Goal: Check status: Check status

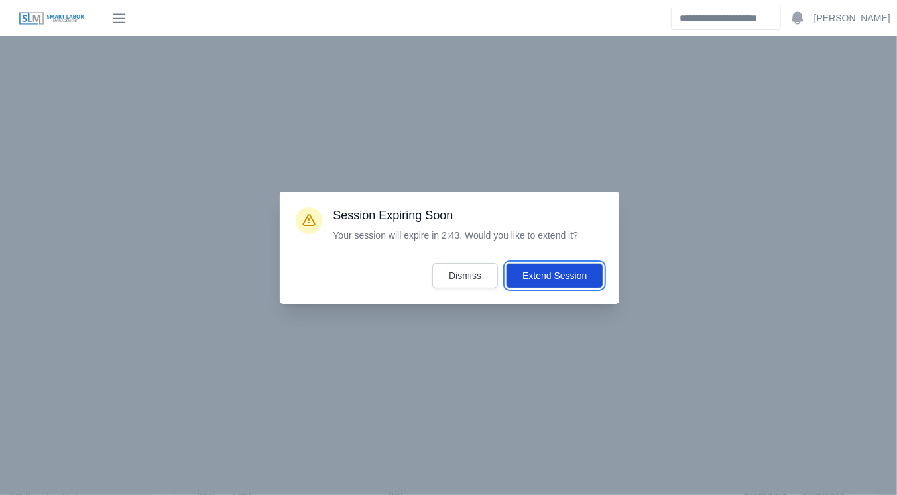
click at [554, 279] on button "Extend Session" at bounding box center [554, 275] width 97 height 25
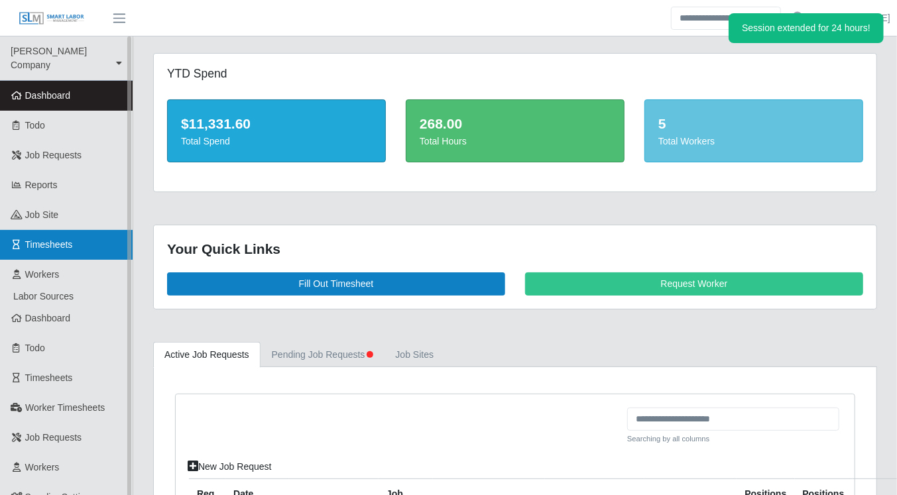
click at [73, 230] on link "Timesheets" at bounding box center [66, 245] width 133 height 30
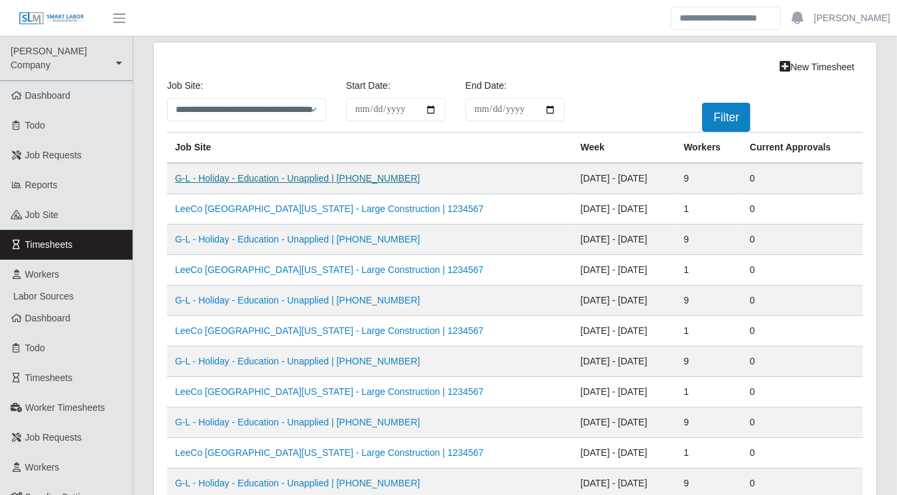
click at [310, 176] on link "G-L - Holiday - Education - Unapplied | [PHONE_NUMBER]" at bounding box center [297, 178] width 245 height 11
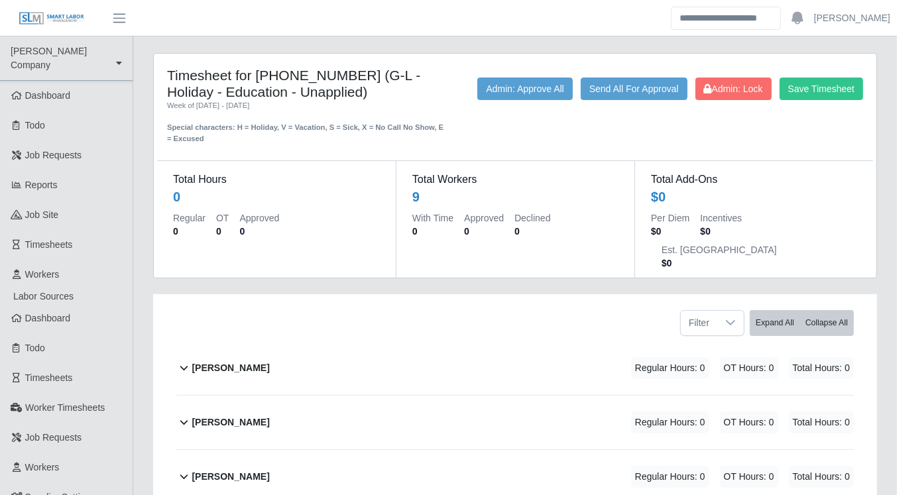
click at [230, 361] on b "Alfredo Lopez Lopez" at bounding box center [231, 368] width 78 height 14
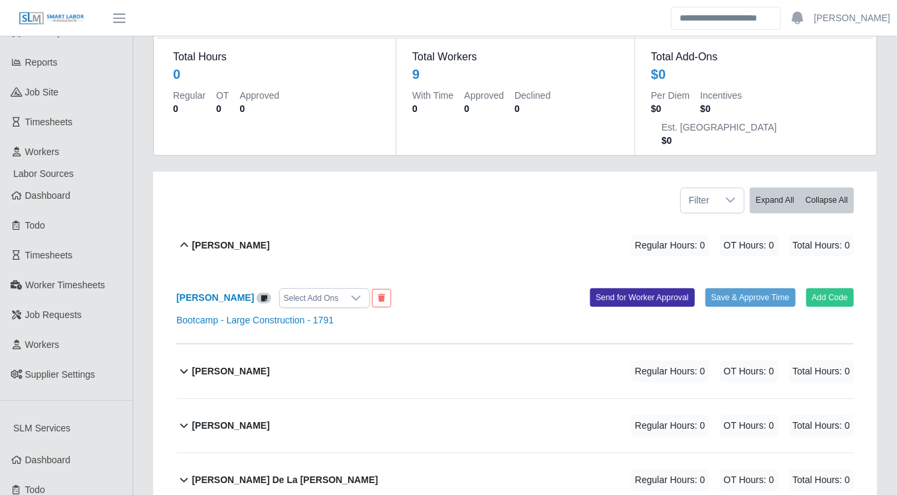
scroll to position [132, 0]
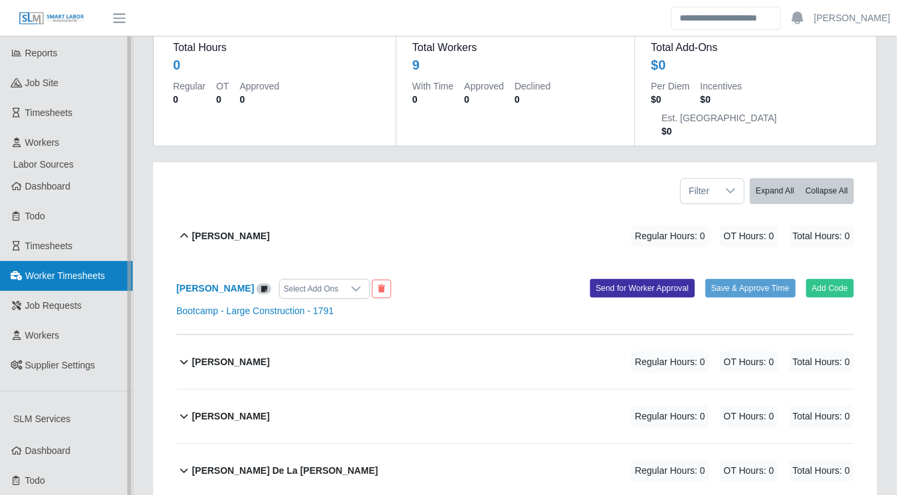
click at [62, 271] on span "Worker Timesheets" at bounding box center [65, 276] width 80 height 11
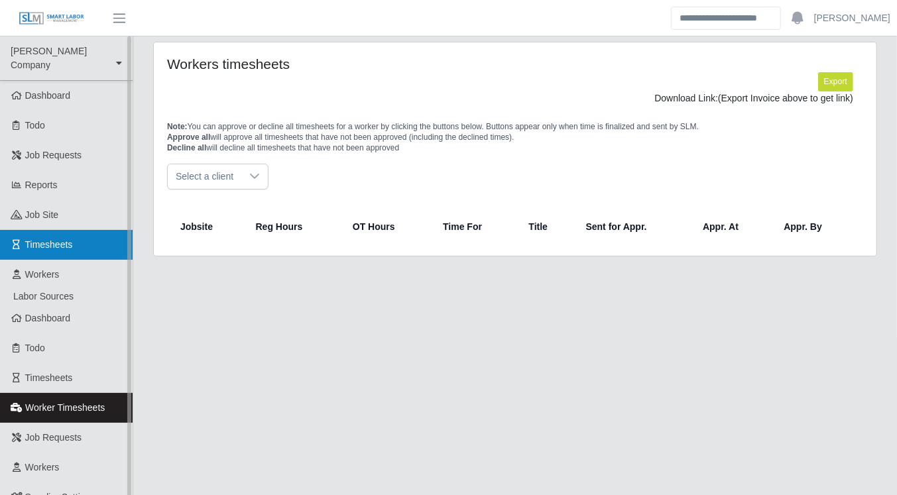
click at [39, 239] on span "Timesheets" at bounding box center [49, 244] width 48 height 11
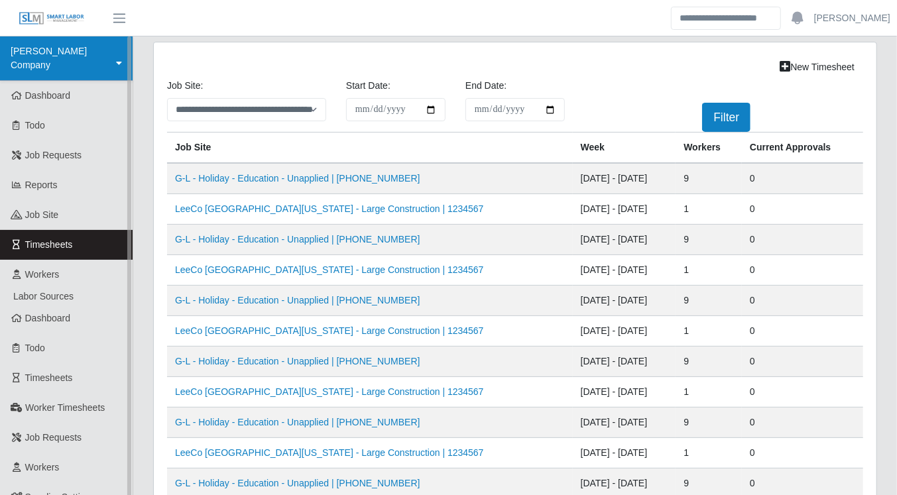
click at [104, 50] on link "[PERSON_NAME] Company" at bounding box center [66, 58] width 133 height 44
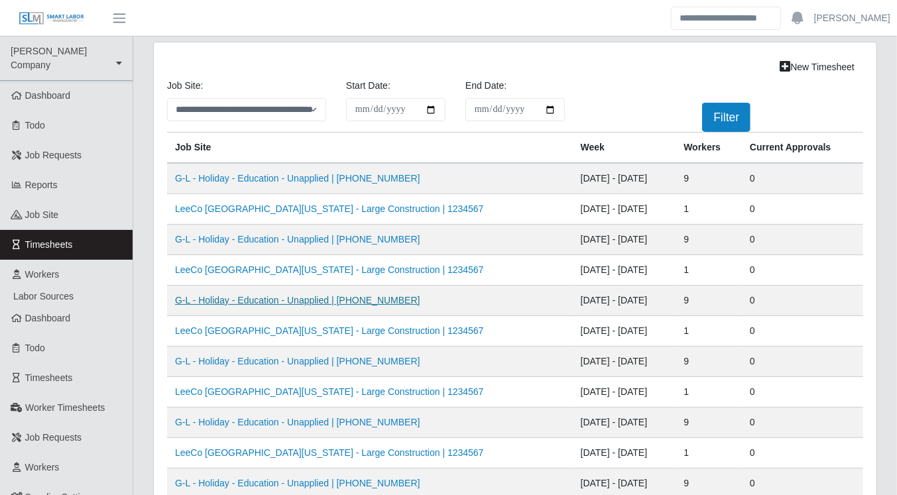
click at [284, 297] on link "G-L - Holiday - Education - Unapplied | 0000-01-0101" at bounding box center [297, 300] width 245 height 11
